Goal: Information Seeking & Learning: Learn about a topic

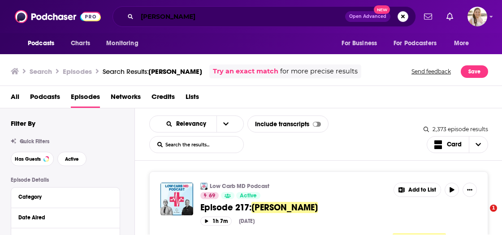
click at [208, 21] on input "[PERSON_NAME]" at bounding box center [241, 16] width 208 height 14
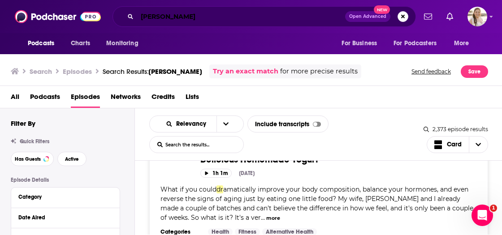
click at [208, 21] on input "[PERSON_NAME]" at bounding box center [241, 16] width 208 height 14
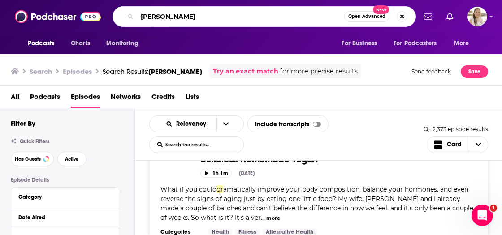
type input "[PERSON_NAME]"
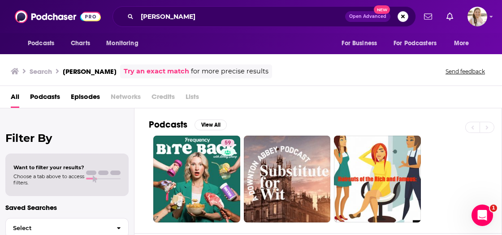
click at [49, 92] on span "Podcasts" at bounding box center [45, 99] width 30 height 18
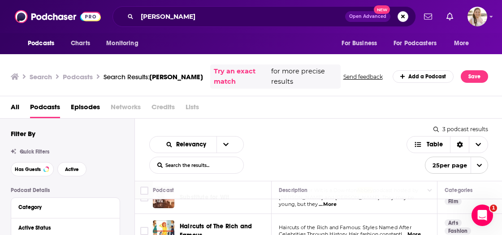
scroll to position [59, 0]
click at [88, 117] on span "Episodes" at bounding box center [85, 109] width 29 height 18
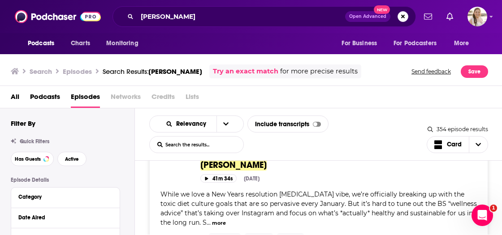
scroll to position [4012, 0]
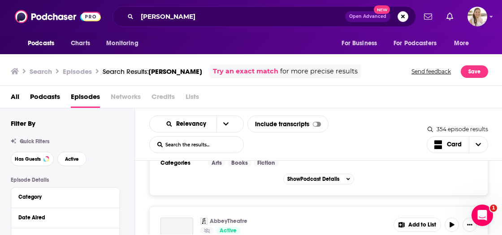
scroll to position [5312, 0]
